Goal: Information Seeking & Learning: Learn about a topic

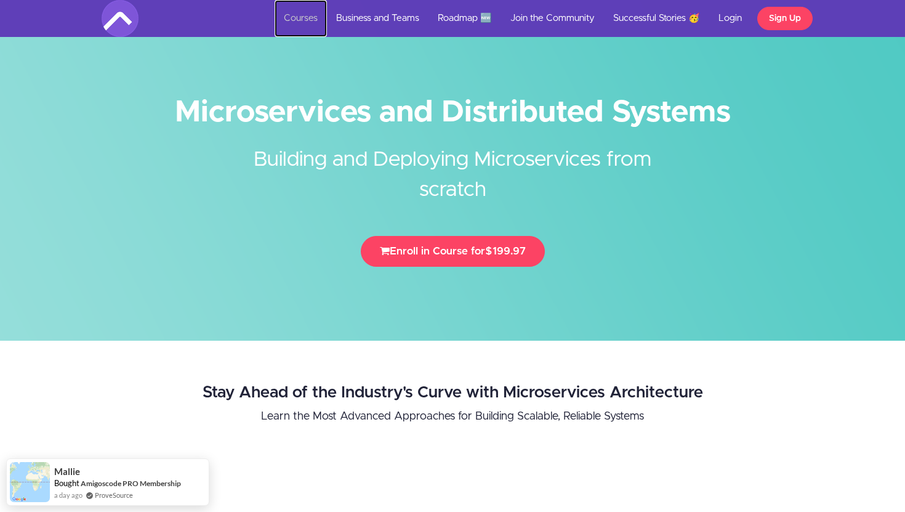
click at [320, 15] on link "Courses" at bounding box center [301, 18] width 52 height 37
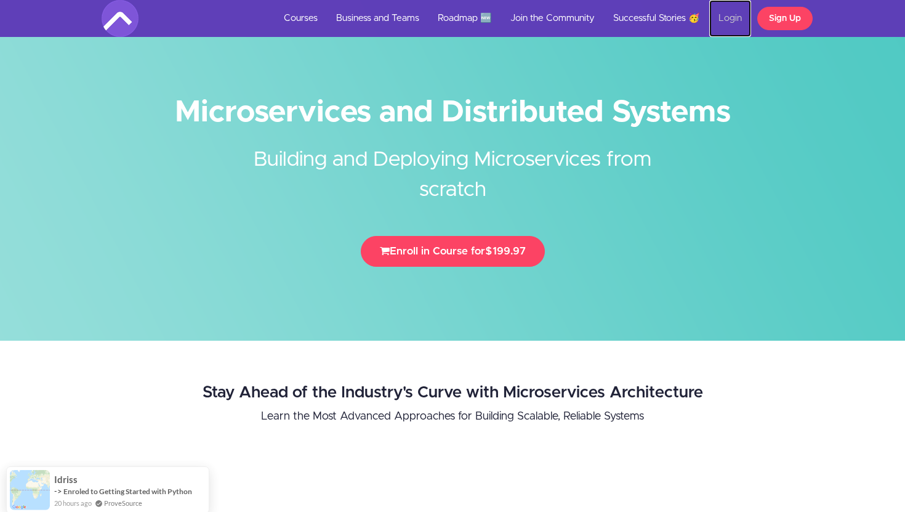
click at [739, 22] on link "Login" at bounding box center [730, 18] width 42 height 37
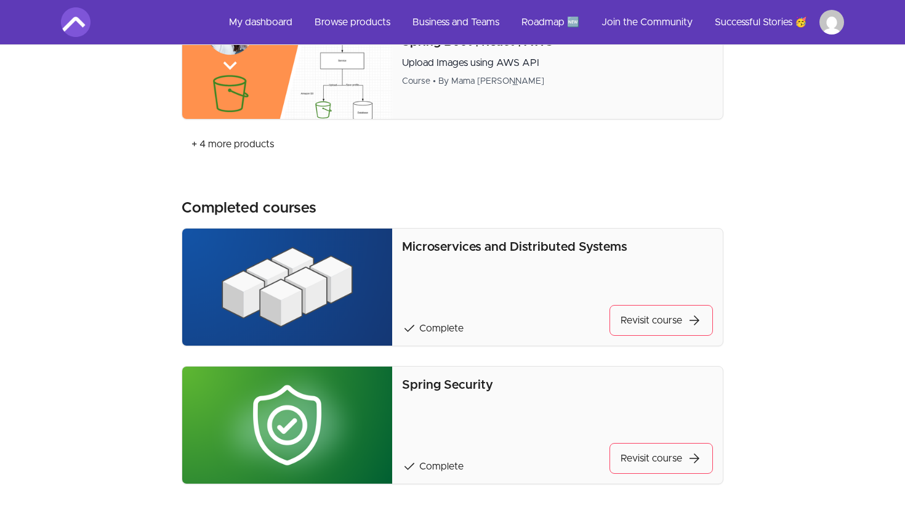
scroll to position [363, 0]
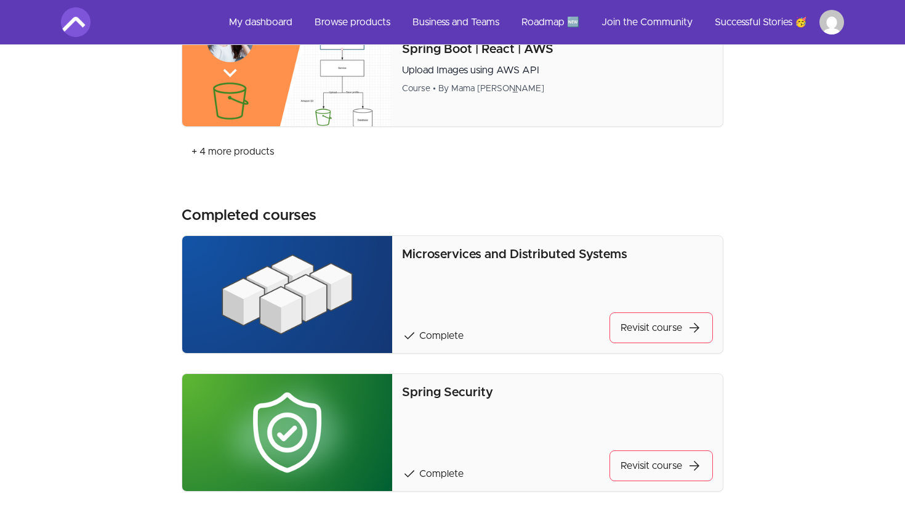
scroll to position [875, 0]
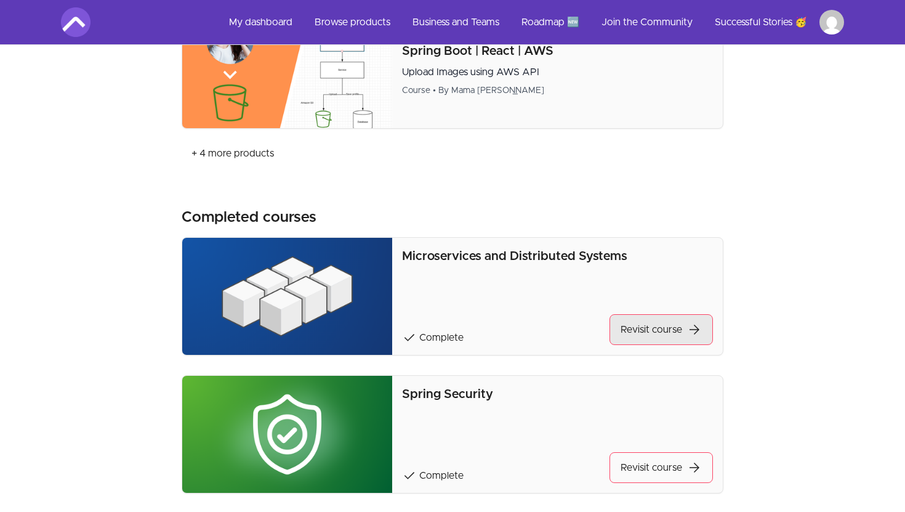
click at [670, 325] on link "Revisit course arrow_forward" at bounding box center [660, 329] width 103 height 31
